Goal: Transaction & Acquisition: Book appointment/travel/reservation

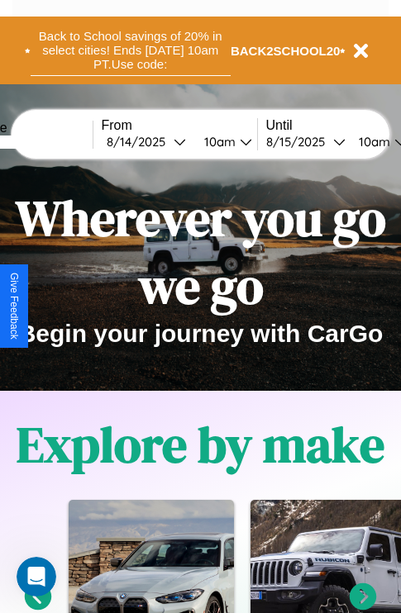
click at [130, 50] on button "Back to School savings of 20% in select cities! Ends 9/1 at 10am PT. Use code:" at bounding box center [131, 50] width 200 height 51
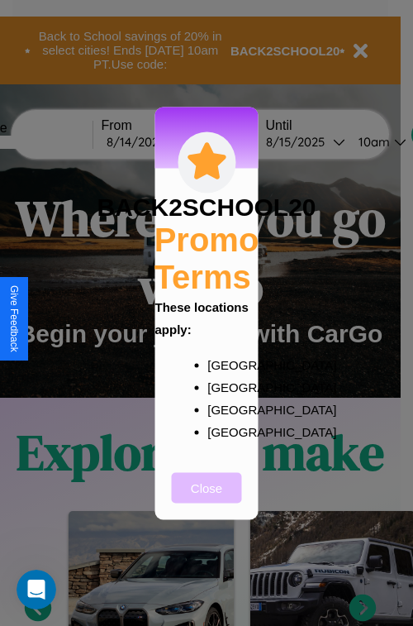
click at [207, 498] on button "Close" at bounding box center [207, 487] width 70 height 31
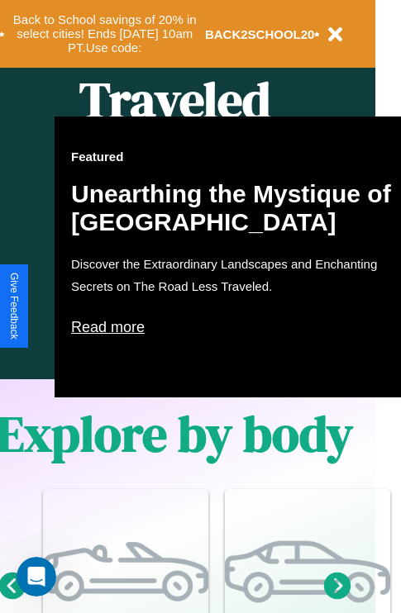
scroll to position [824, 26]
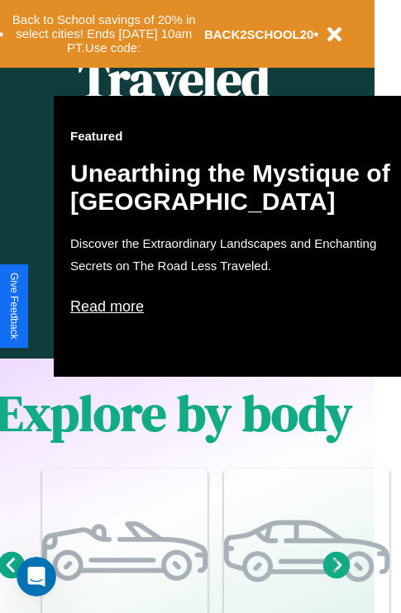
click at [236, 307] on p "Read more" at bounding box center [235, 306] width 331 height 26
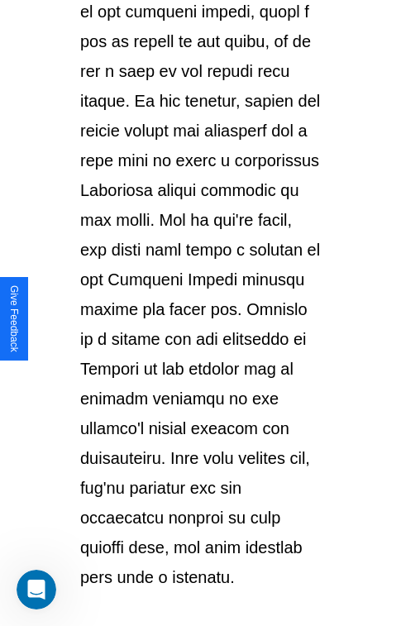
scroll to position [2859, 0]
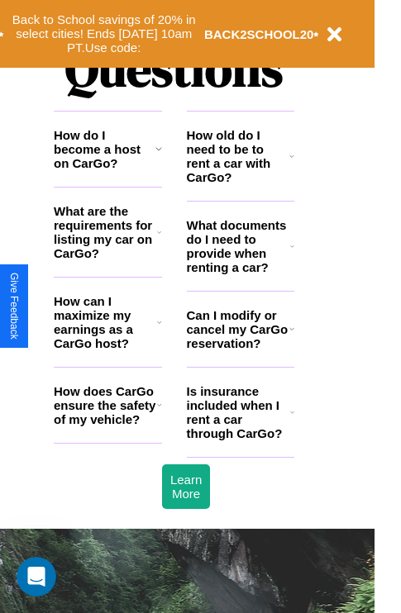
scroll to position [2003, 26]
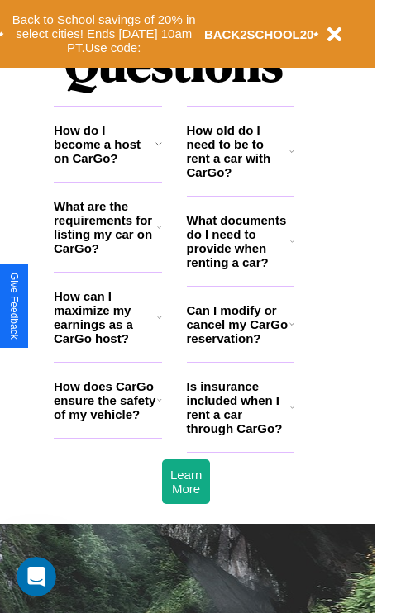
click at [159, 234] on icon at bounding box center [159, 227] width 4 height 13
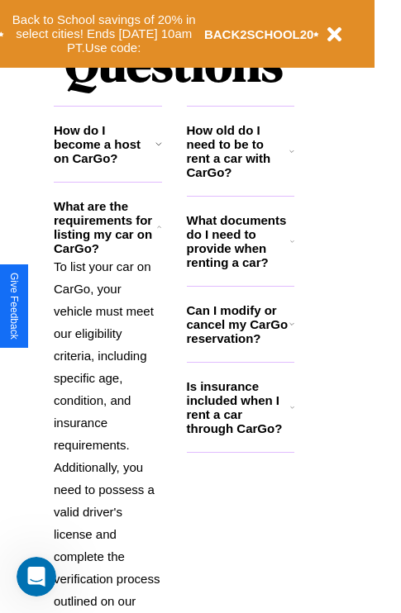
click at [240, 434] on h3 "Is insurance included when I rent a car through CarGo?" at bounding box center [238, 407] width 103 height 56
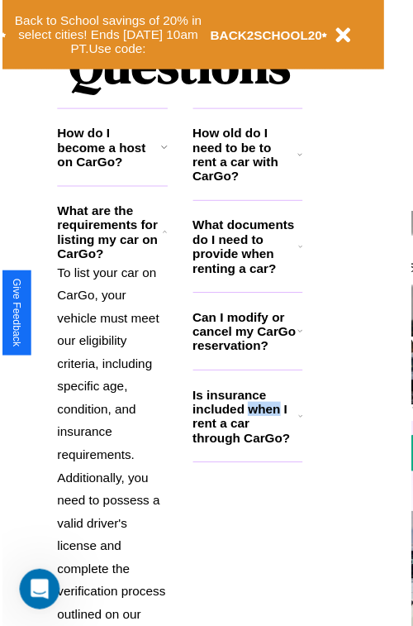
scroll to position [2158, 26]
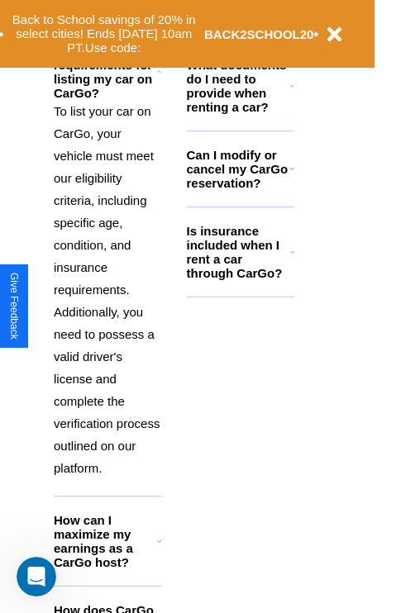
click at [107, 568] on h3 "How can I maximize my earnings as a CarGo host?" at bounding box center [105, 541] width 103 height 56
click at [240, 112] on h3 "What documents do I need to provide when renting a car?" at bounding box center [239, 86] width 104 height 56
click at [107, 26] on button "Back to School savings of 20% in select cities! Ends 9/1 at 10am PT. Use code:" at bounding box center [104, 33] width 200 height 51
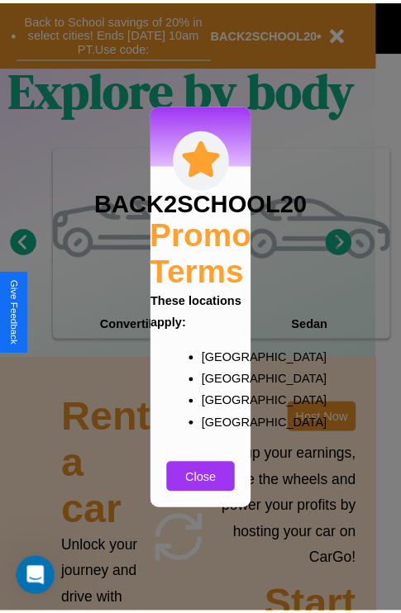
scroll to position [0, 0]
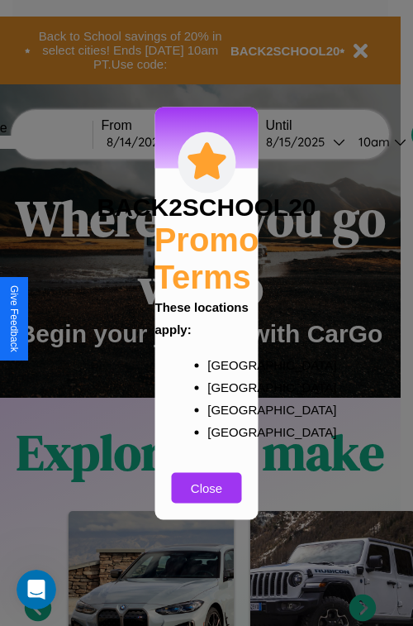
click at [55, 141] on div at bounding box center [206, 313] width 413 height 626
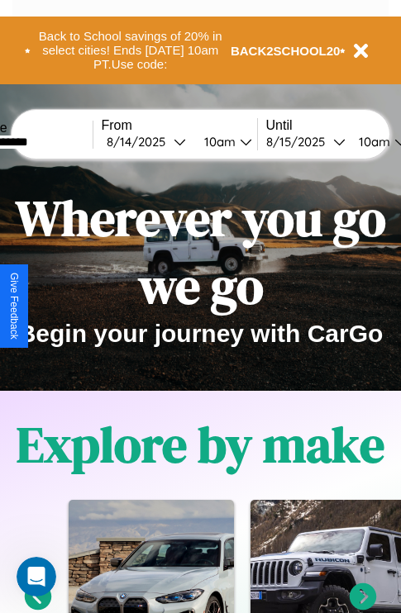
type input "**********"
click at [165, 141] on div "8 / 14 / 2025" at bounding box center [140, 142] width 67 height 16
select select "*"
select select "****"
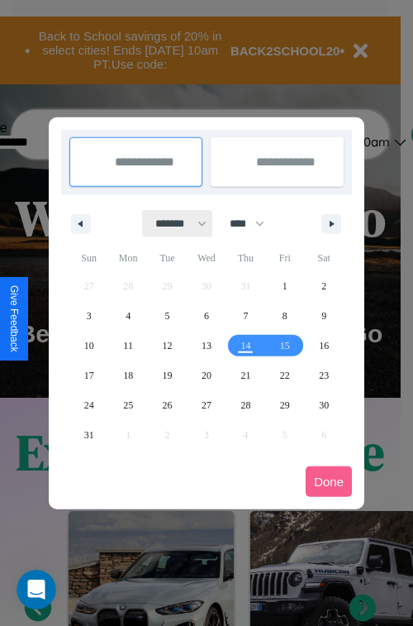
click at [174, 223] on select "******* ******** ***** ***** *** **** **** ****** ********* ******* ******** **…" at bounding box center [178, 223] width 70 height 27
select select "*"
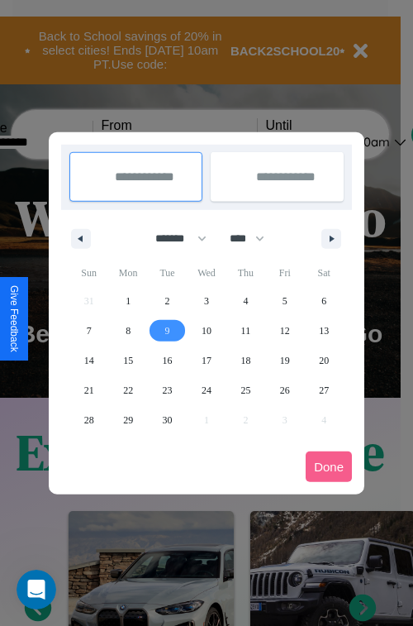
click at [167, 330] on span "9" at bounding box center [167, 331] width 5 height 30
type input "**********"
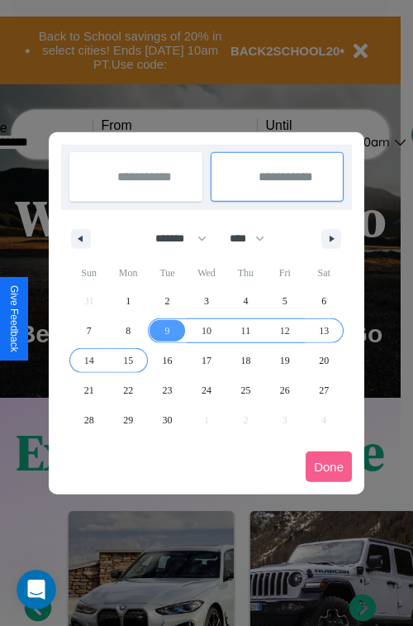
click at [128, 360] on span "15" at bounding box center [128, 361] width 10 height 30
type input "**********"
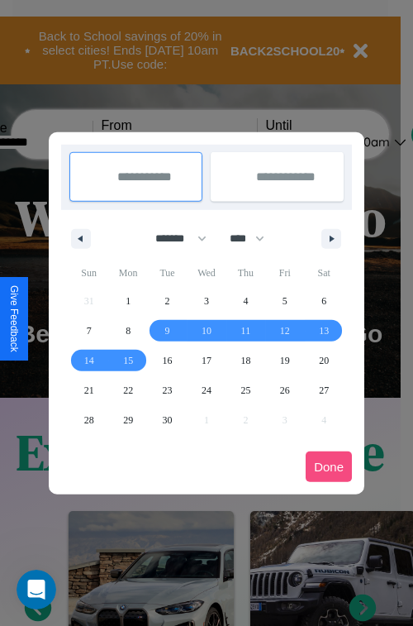
click at [329, 466] on button "Done" at bounding box center [329, 466] width 46 height 31
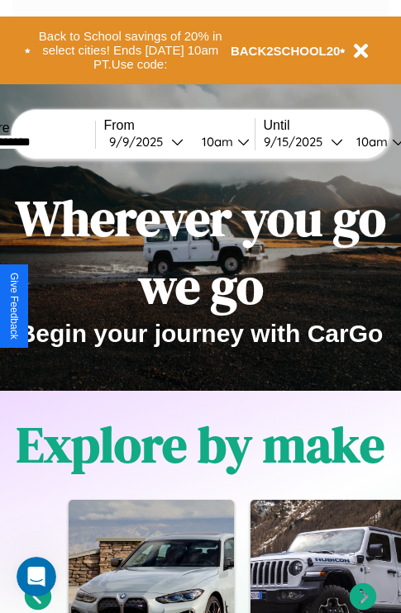
click at [235, 141] on div "10am" at bounding box center [215, 142] width 44 height 16
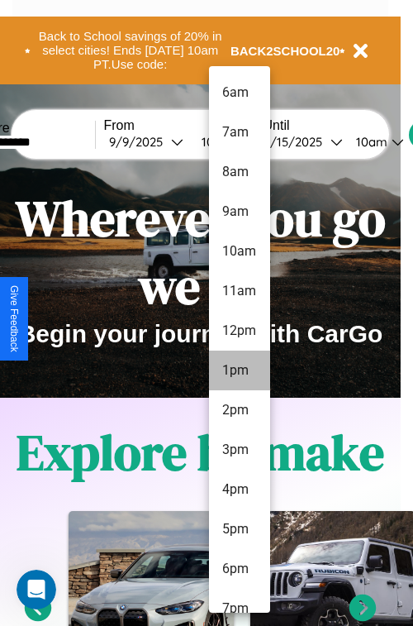
click at [239, 370] on li "1pm" at bounding box center [239, 371] width 61 height 40
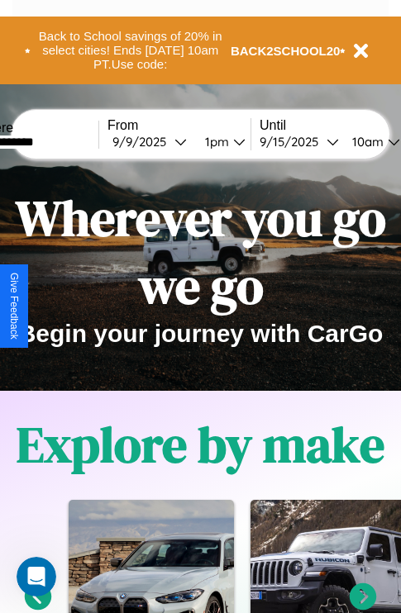
scroll to position [0, 55]
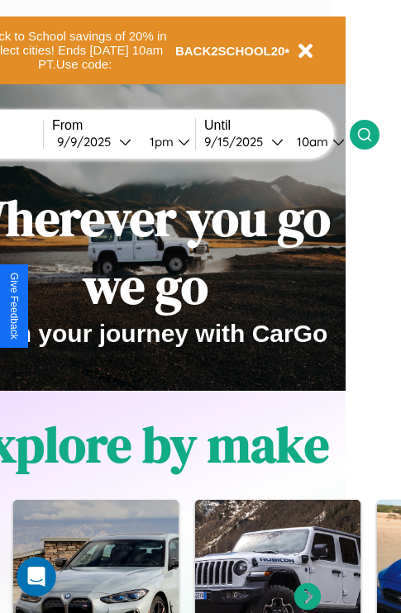
click at [373, 134] on icon at bounding box center [364, 134] width 17 height 17
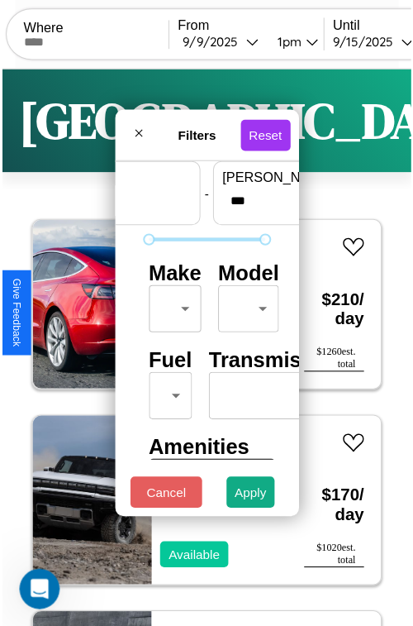
scroll to position [49, 0]
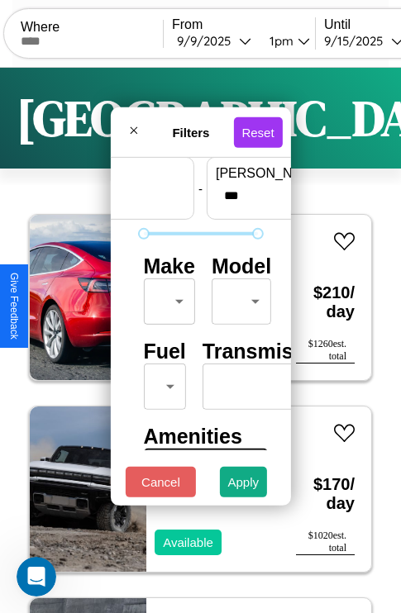
click at [166, 298] on body "CarGo Where From 9 / 9 / 2025 1pm Until 9 / 15 / 2025 10am Become a Host Login …" at bounding box center [200, 341] width 401 height 682
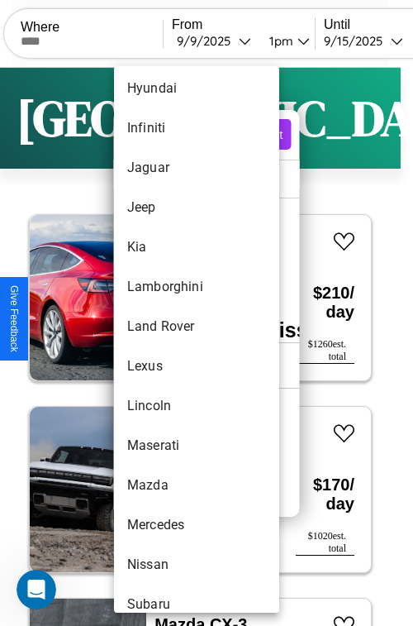
scroll to position [746, 0]
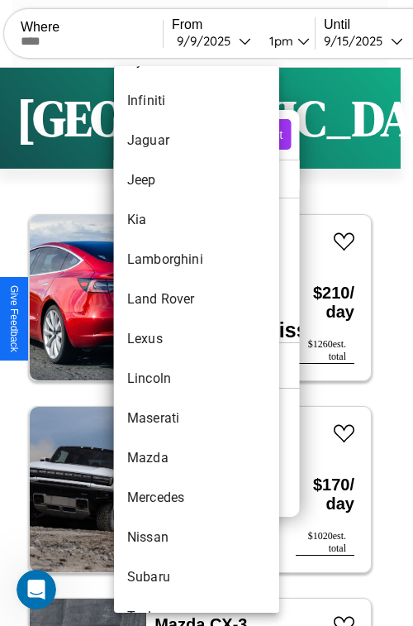
click at [165, 339] on li "Lexus" at bounding box center [196, 339] width 165 height 40
type input "*****"
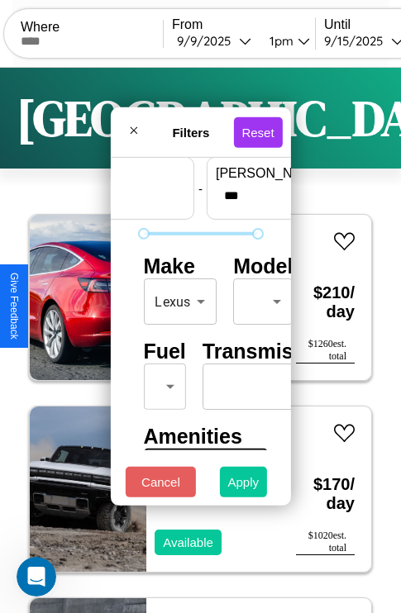
click at [244, 486] on button "Apply" at bounding box center [244, 482] width 48 height 31
